Goal: Find specific page/section: Find specific page/section

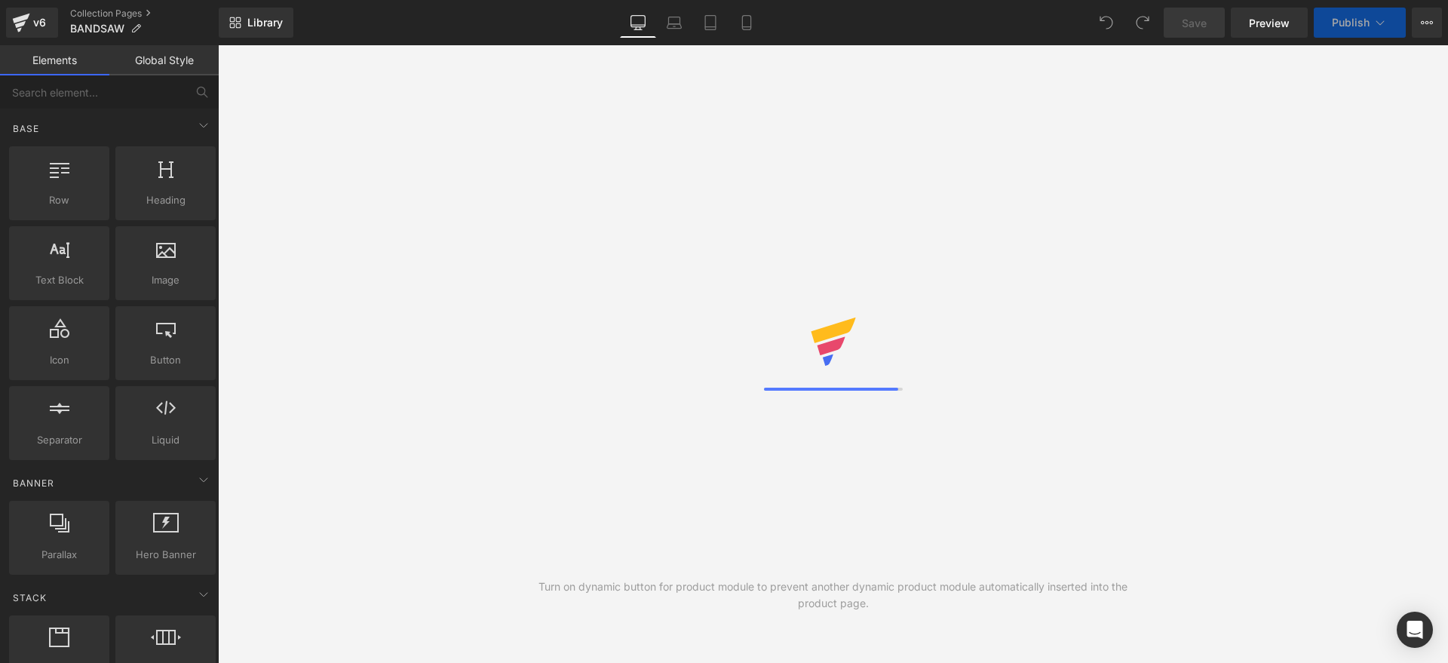
click at [273, 24] on span "Library" at bounding box center [264, 23] width 35 height 14
click at [261, 20] on span "Library" at bounding box center [264, 23] width 35 height 14
click at [273, 25] on span "Library" at bounding box center [264, 23] width 35 height 14
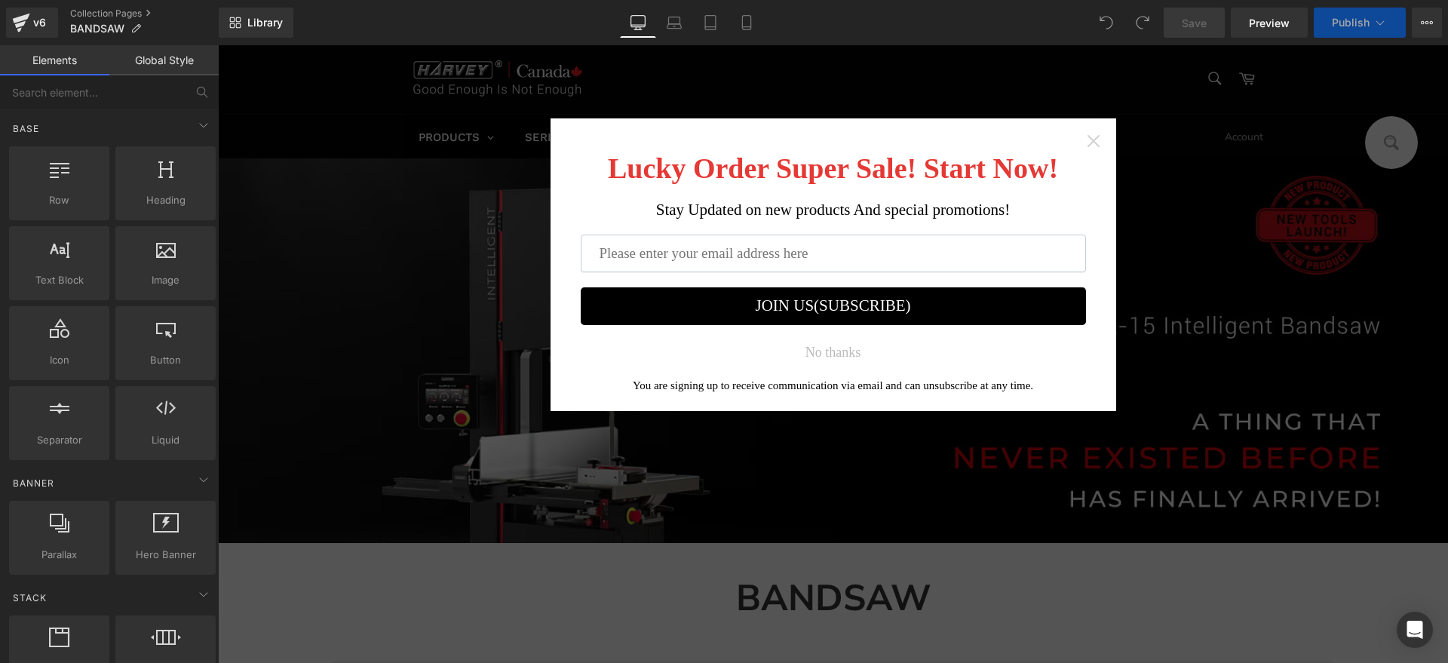
click at [1086, 136] on icon "Close widget" at bounding box center [1093, 140] width 15 height 15
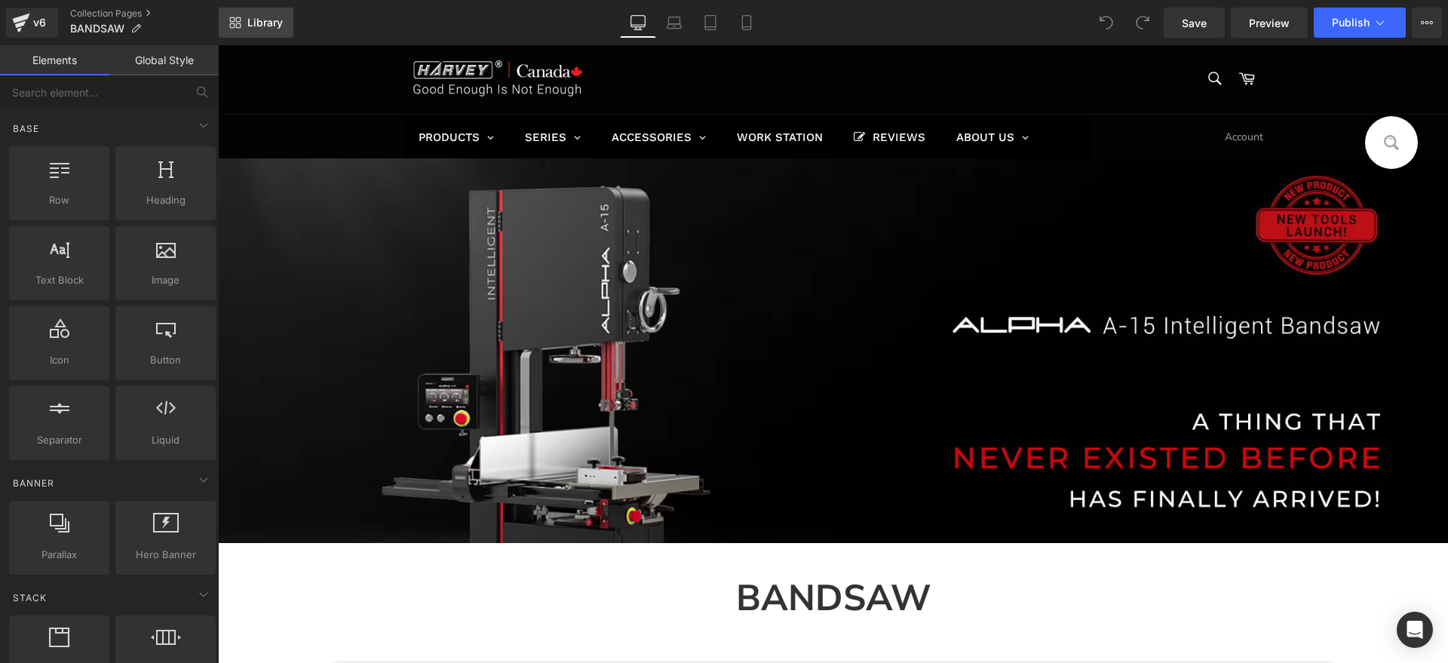
click at [253, 26] on span "Library" at bounding box center [264, 23] width 35 height 14
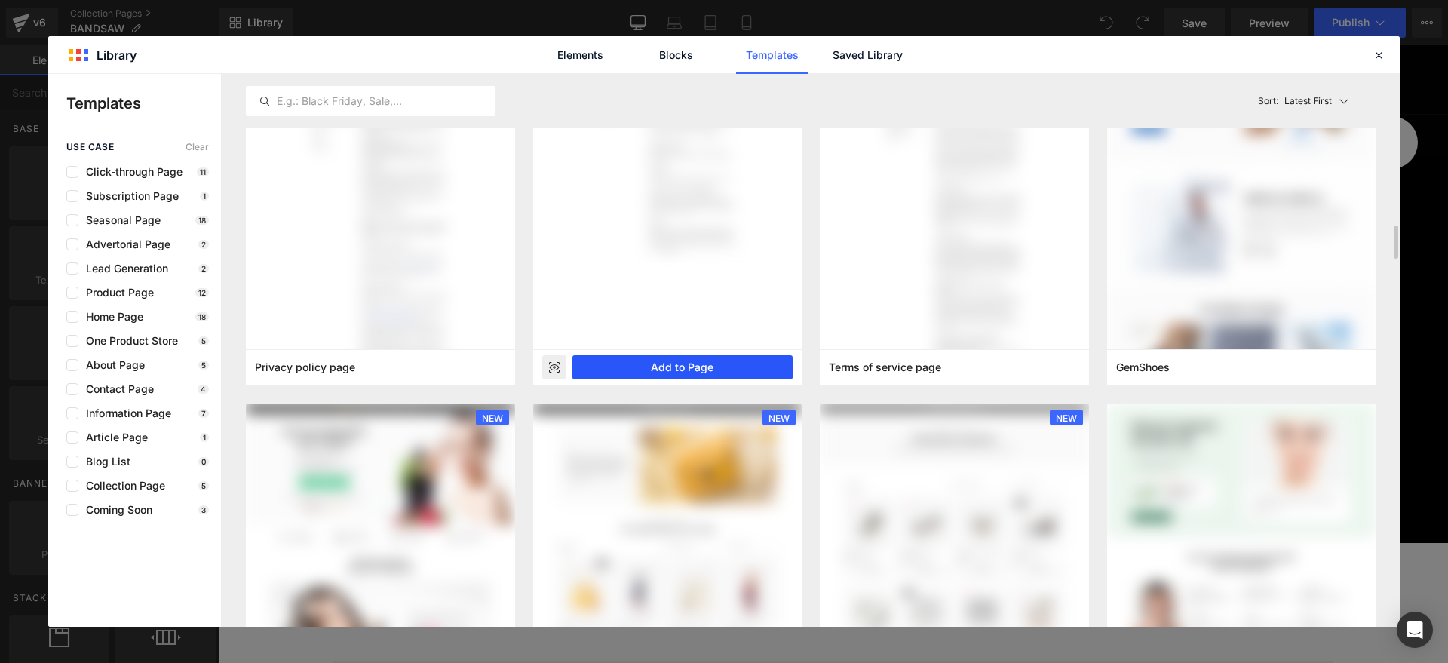
scroll to position [943, 0]
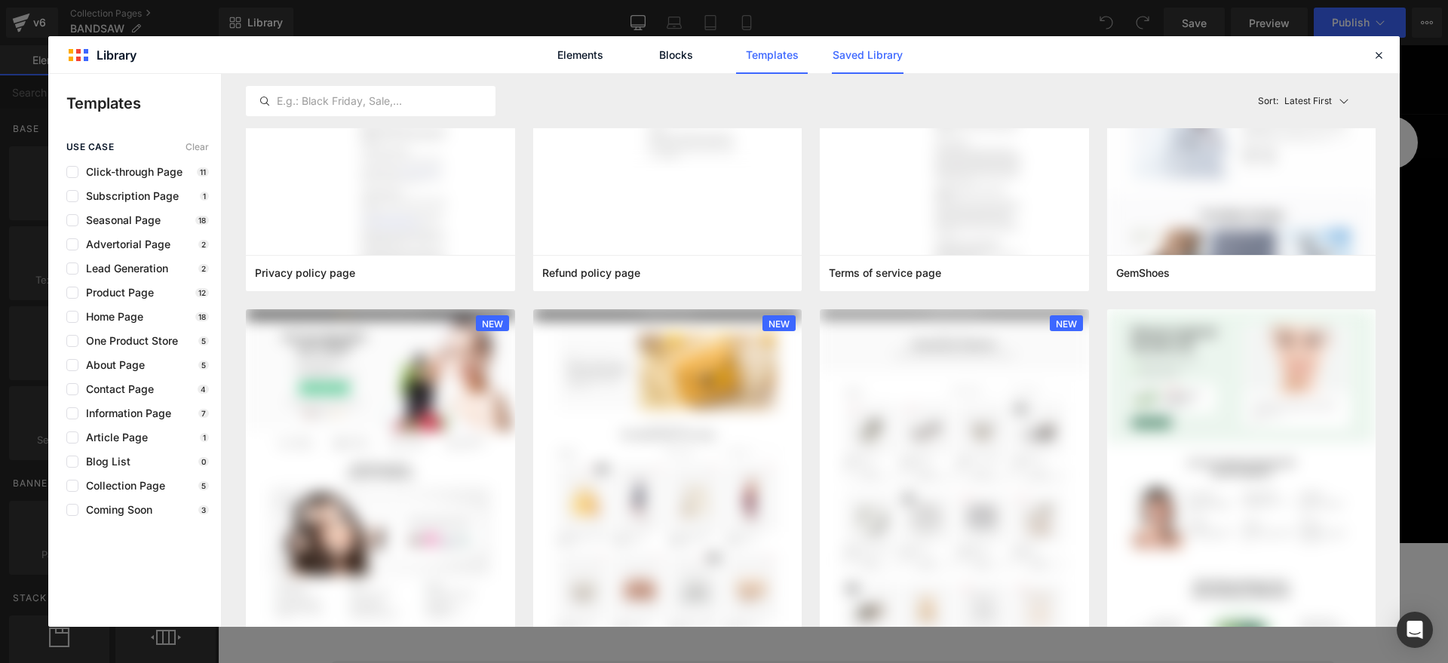
click at [873, 55] on link "Saved Library" at bounding box center [868, 55] width 72 height 38
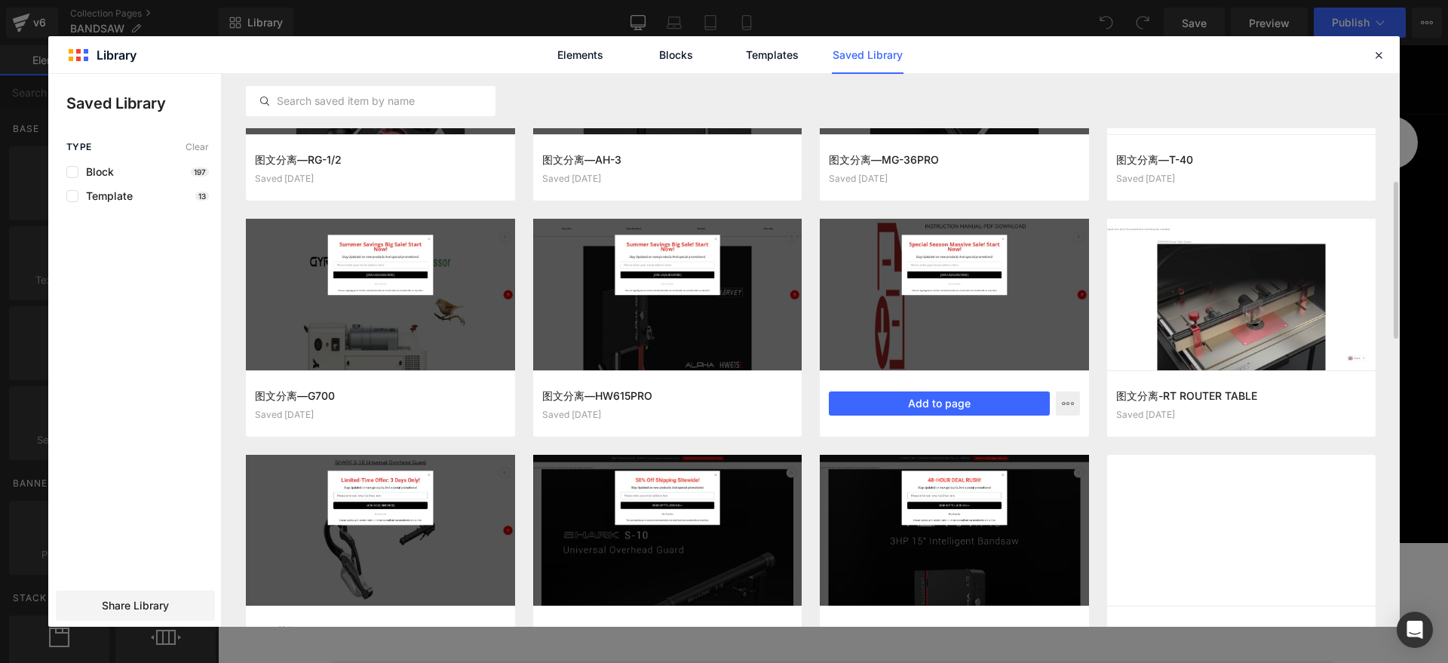
scroll to position [428, 0]
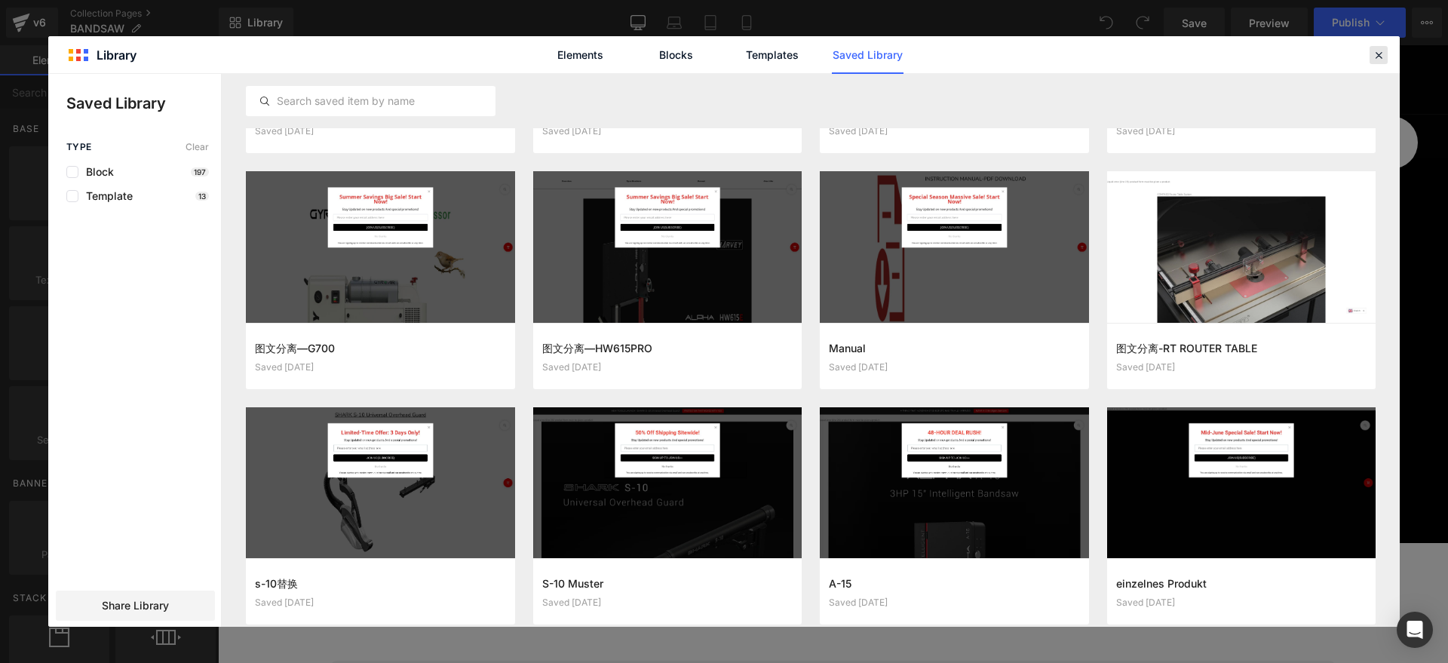
click at [1377, 57] on icon at bounding box center [1379, 55] width 14 height 14
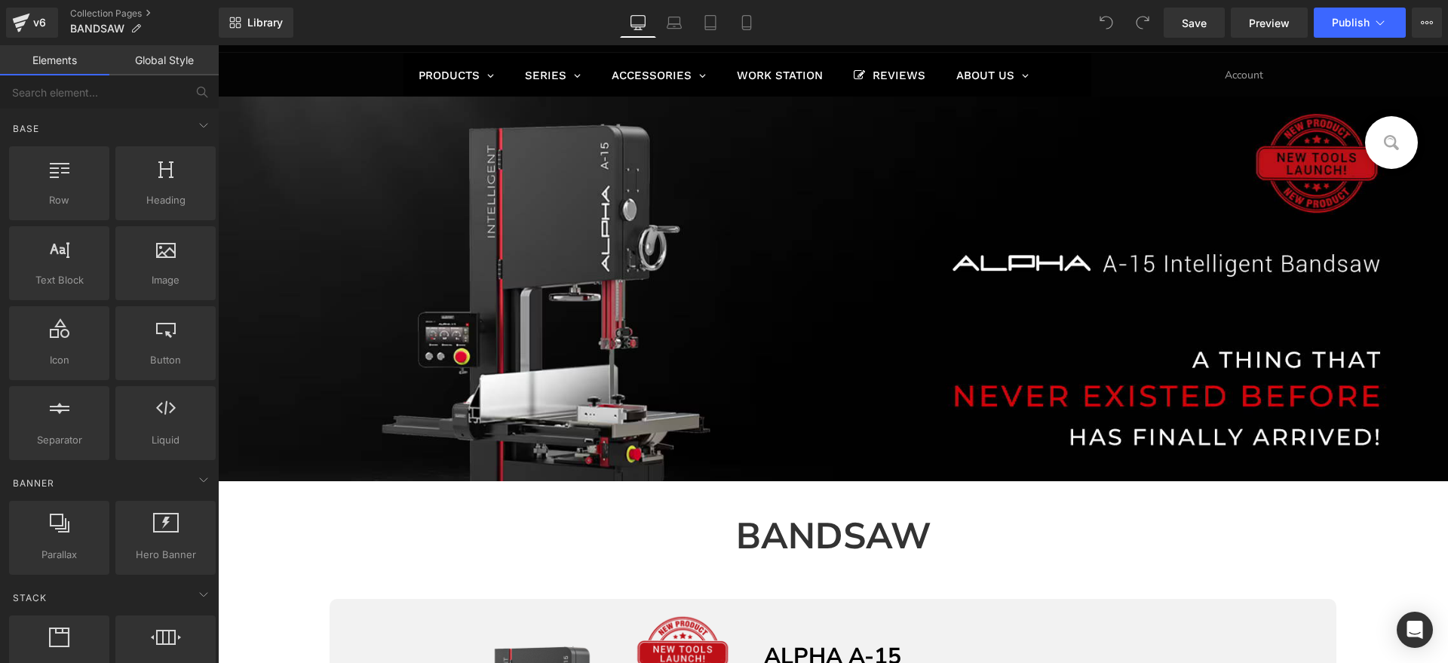
scroll to position [94, 0]
